Goal: Task Accomplishment & Management: Manage account settings

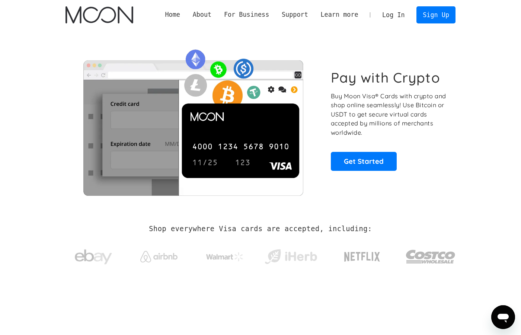
click at [395, 15] on link "Log In" at bounding box center [393, 15] width 35 height 16
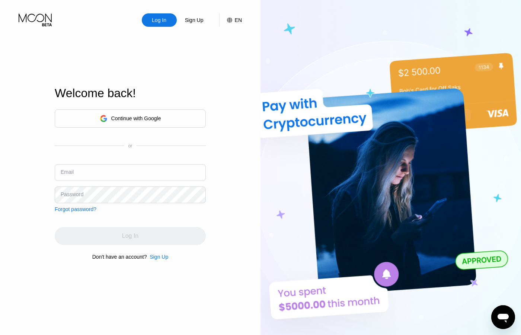
click at [99, 171] on input "text" at bounding box center [130, 172] width 151 height 17
paste input "paywithmoon@onionmail.org :: M5^c'Sd&Z8o:$XkHf4bg3,aQ{7GcM@O%"
drag, startPoint x: 106, startPoint y: 174, endPoint x: 223, endPoint y: 176, distance: 116.9
click at [206, 176] on input "paywithmoon@onionmail.org :: M5^c'Sd&Z8o:$XkHf4bg3,aQ{7GcM@O%" at bounding box center [130, 172] width 151 height 17
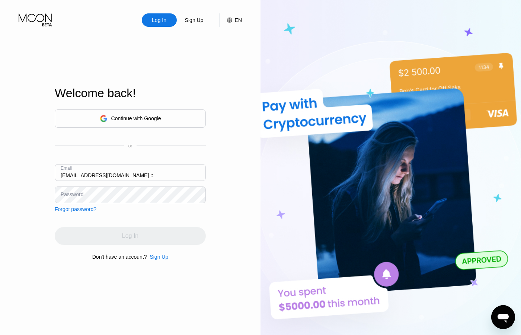
scroll to position [0, 0]
type input "[EMAIL_ADDRESS][DOMAIN_NAME]"
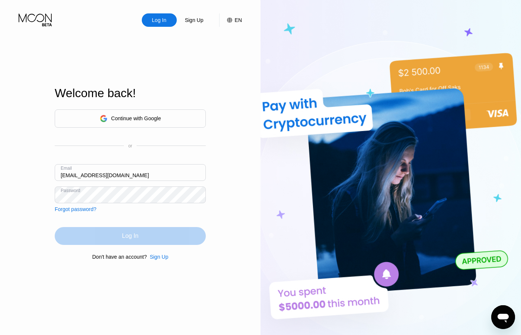
click at [160, 233] on div "Log In" at bounding box center [130, 236] width 151 height 18
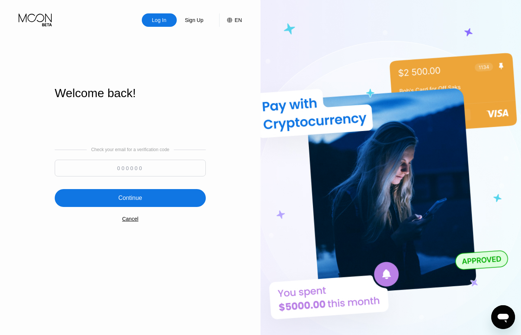
click at [115, 169] on input at bounding box center [130, 168] width 151 height 17
paste input "215268"
type input "215268"
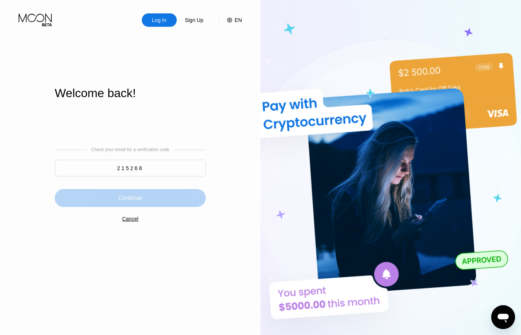
click at [139, 191] on div "Continue" at bounding box center [130, 198] width 151 height 18
